Goal: Transaction & Acquisition: Book appointment/travel/reservation

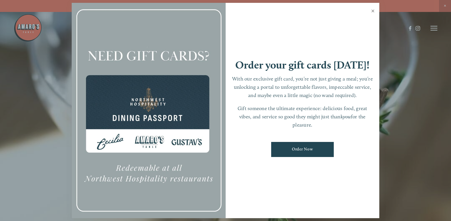
click at [375, 11] on link "Close" at bounding box center [373, 12] width 11 height 16
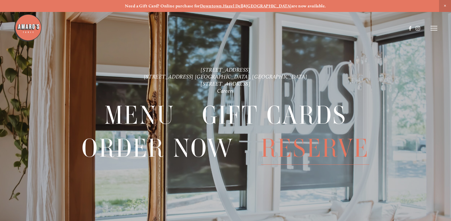
click at [293, 147] on span "Reserve" at bounding box center [315, 148] width 108 height 33
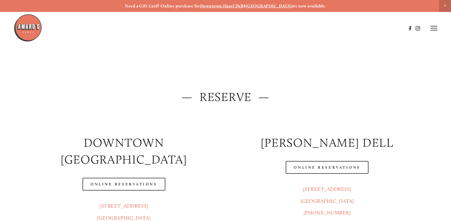
click at [444, 7] on span "Close Announcement" at bounding box center [445, 6] width 12 height 12
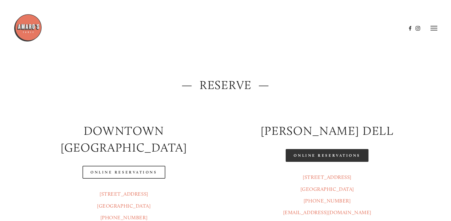
click at [319, 157] on link "Online Reservations" at bounding box center [327, 155] width 83 height 13
